Goal: Task Accomplishment & Management: Manage account settings

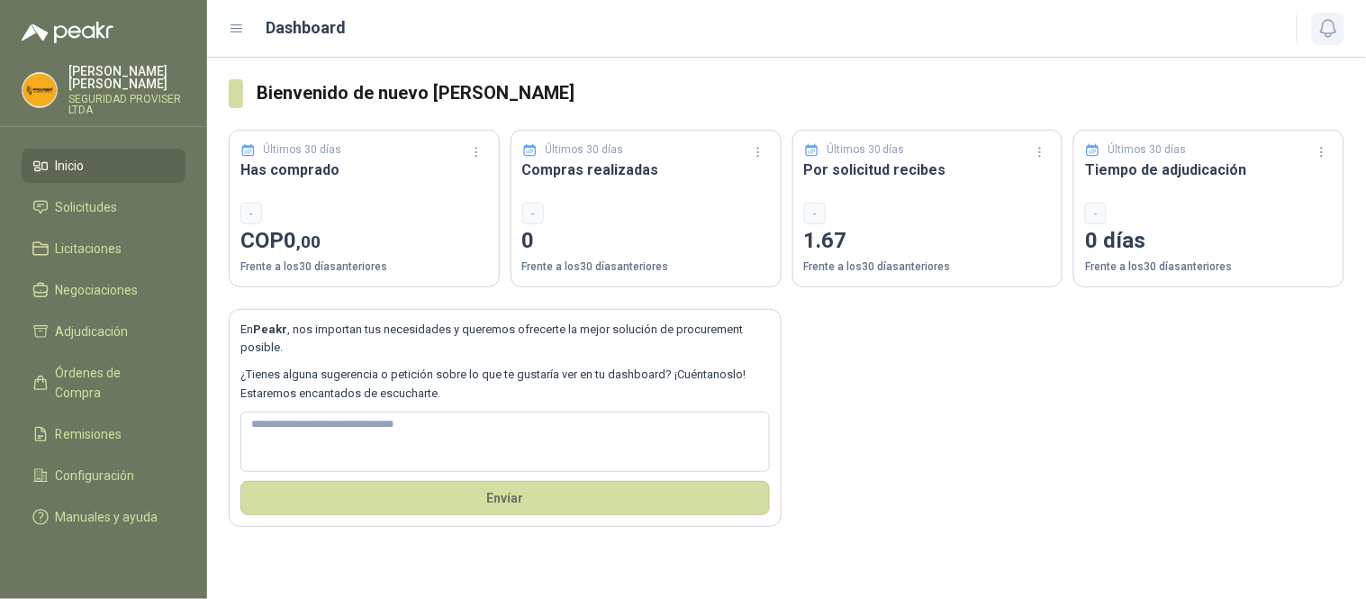
click at [1325, 28] on icon "button" at bounding box center [1328, 28] width 23 height 23
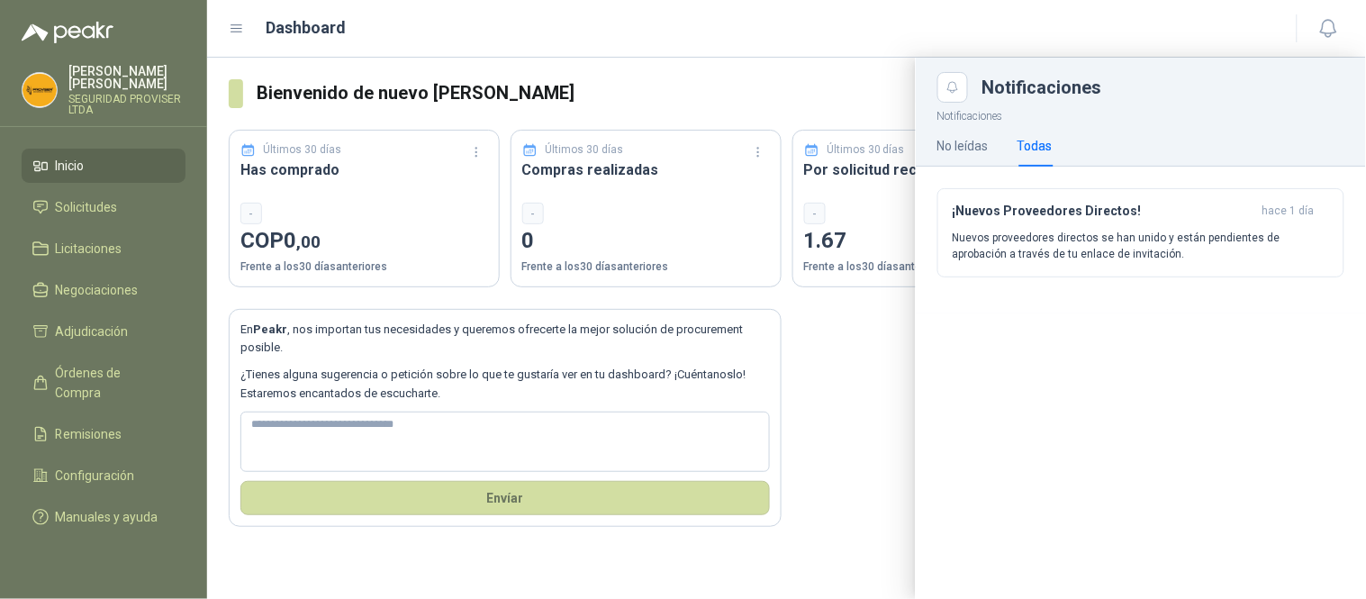
click at [1040, 149] on div "Todas" at bounding box center [1034, 146] width 35 height 20
click at [1120, 225] on div "¡Nuevos Proveedores Directos! [DATE] Nuevos proveedores directos se han unido y…" at bounding box center [1140, 232] width 376 height 59
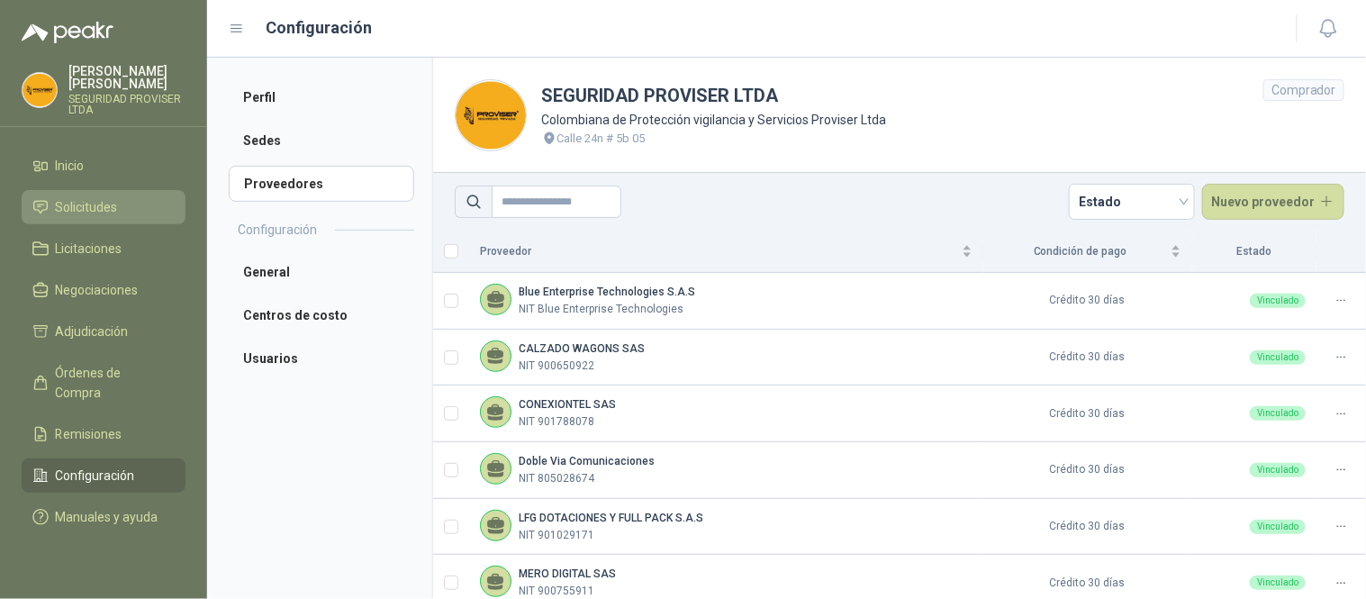
click at [63, 207] on span "Solicitudes" at bounding box center [87, 207] width 62 height 20
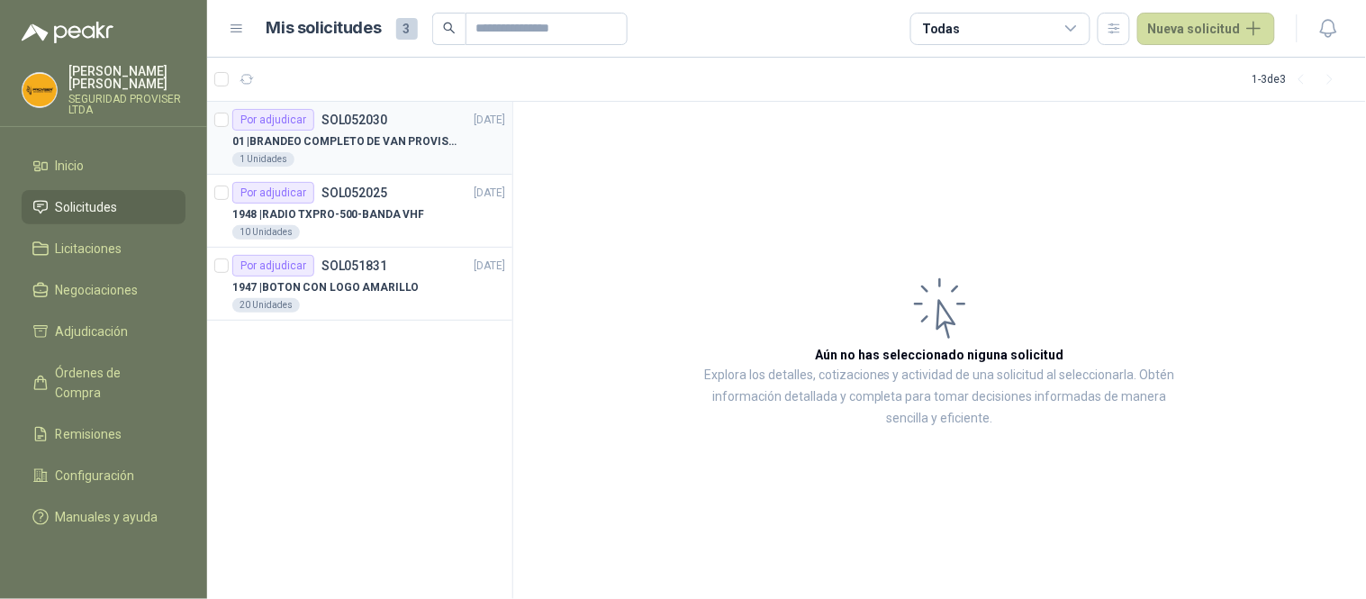
click at [379, 157] on div "1 Unidades" at bounding box center [368, 159] width 273 height 14
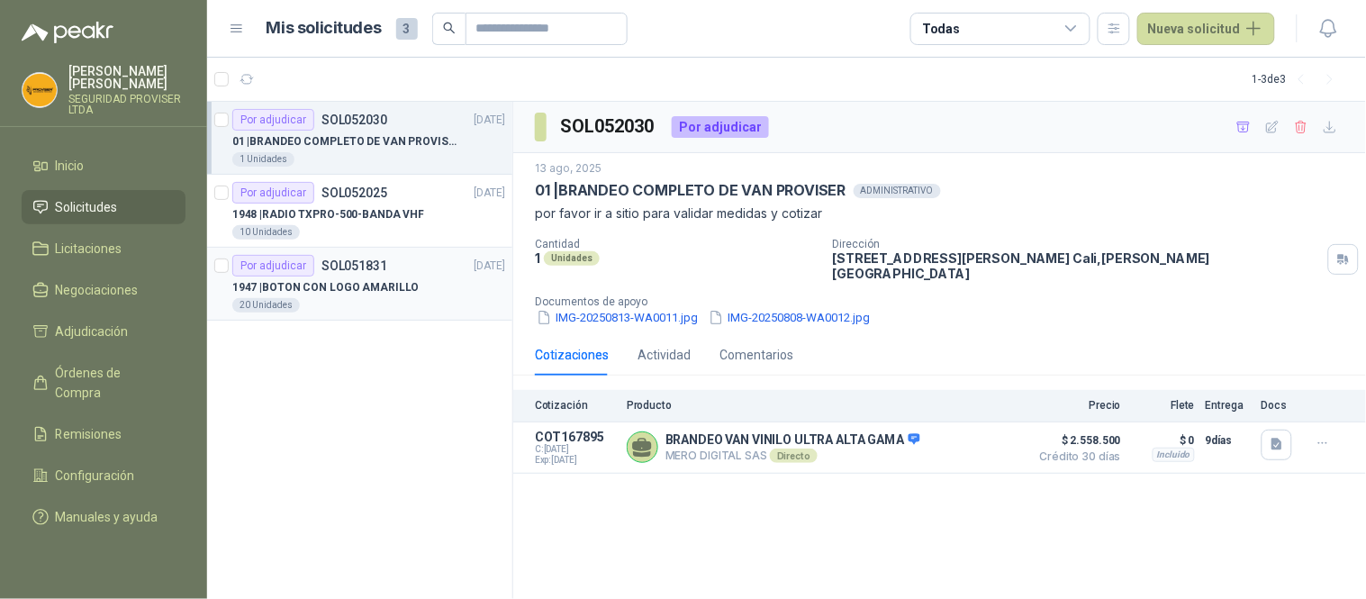
click at [394, 307] on div "20 Unidades" at bounding box center [368, 305] width 273 height 14
